Goal: Use online tool/utility: Utilize a website feature to perform a specific function

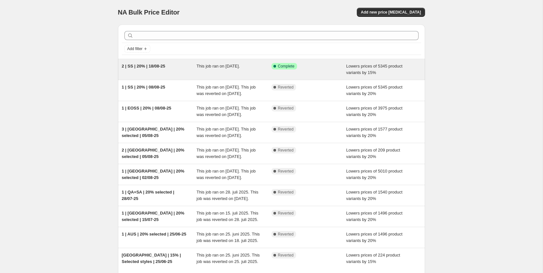
click at [184, 76] on div "2 | SS | 20% | 18/08-25 This job ran on [DATE]. Success Complete Complete Lower…" at bounding box center [271, 69] width 307 height 21
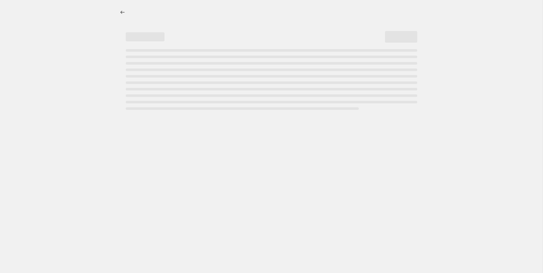
select select "percentage"
select select "tag"
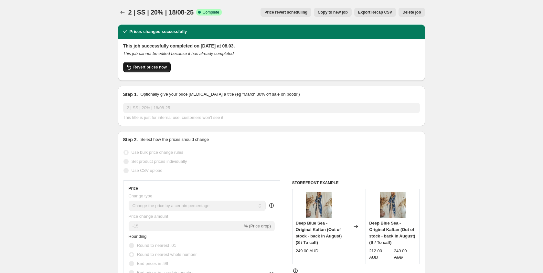
click at [155, 66] on span "Revert prices now" at bounding box center [149, 67] width 33 height 5
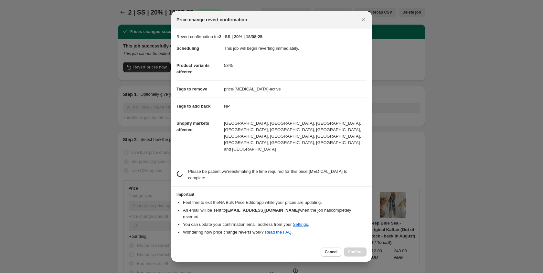
click at [111, 114] on div at bounding box center [271, 136] width 543 height 273
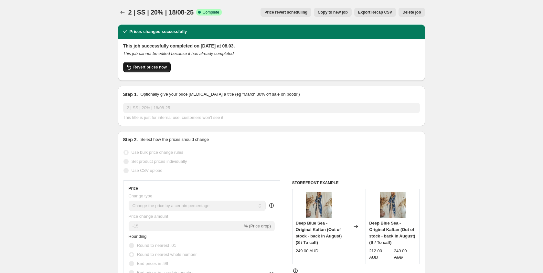
click at [161, 69] on span "Revert prices now" at bounding box center [149, 67] width 33 height 5
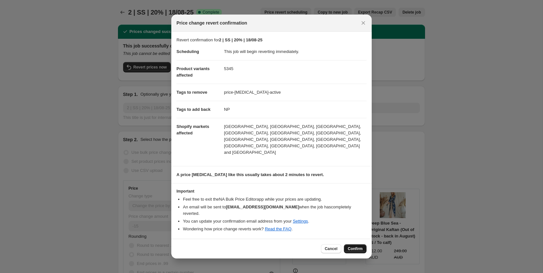
click at [355, 246] on span "Confirm" at bounding box center [355, 248] width 15 height 5
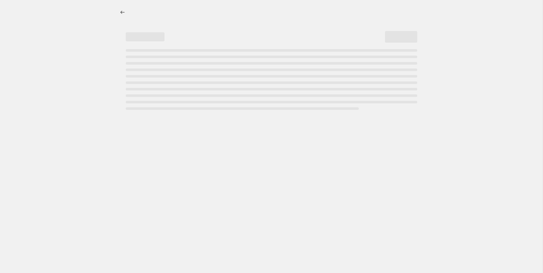
select select "percentage"
select select "tag"
select select "percentage"
select select "tag"
